Goal: Book appointment/travel/reservation

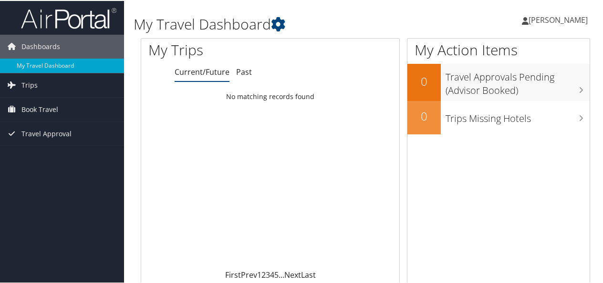
click at [40, 104] on span "Book Travel" at bounding box center [39, 109] width 37 height 24
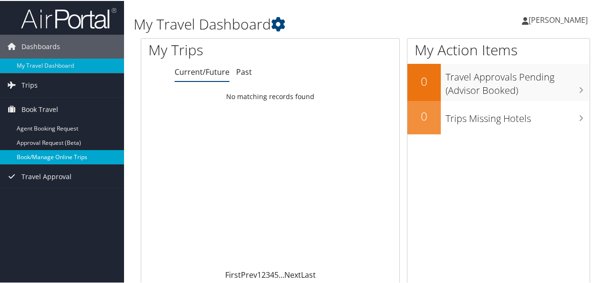
click at [32, 154] on link "Book/Manage Online Trips" at bounding box center [62, 156] width 124 height 14
